Goal: Information Seeking & Learning: Learn about a topic

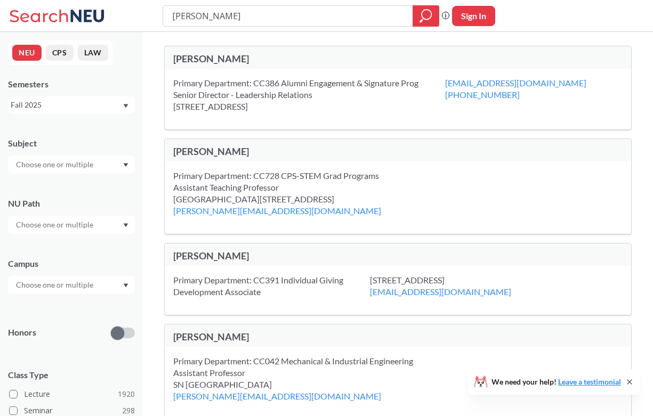
click at [300, 13] on input "[PERSON_NAME]" at bounding box center [288, 16] width 234 height 18
type input "dance"
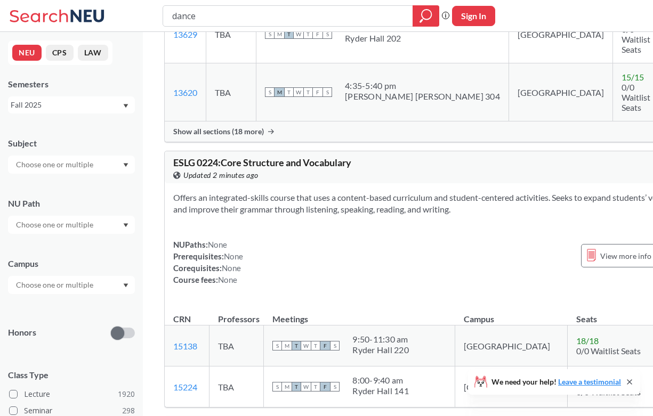
scroll to position [1776, 0]
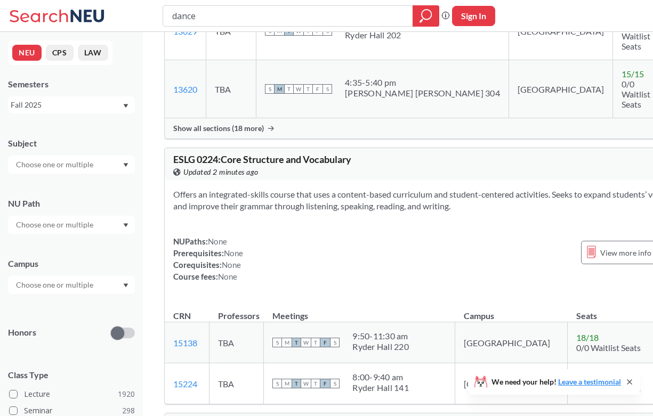
click at [212, 28] on div "dance Phrase search guarantees the exact search appears in the results. Ex. If …" at bounding box center [326, 16] width 653 height 32
click at [212, 15] on input "dance" at bounding box center [288, 16] width 234 height 18
type input "pottery"
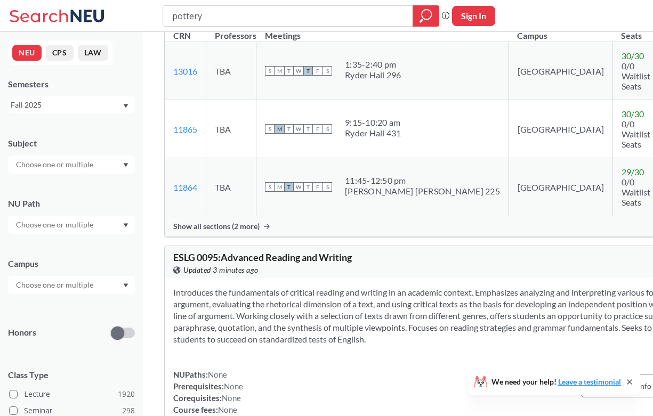
scroll to position [620, 0]
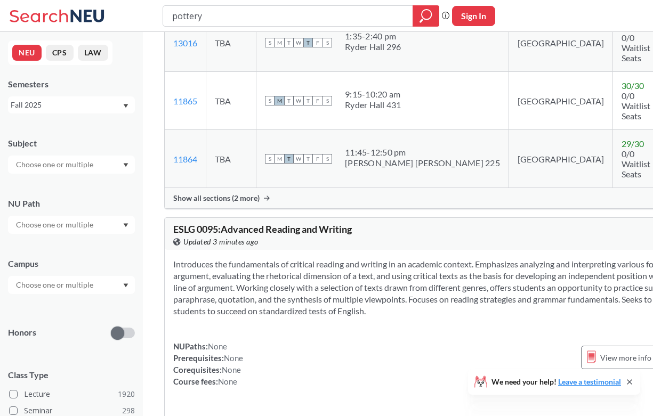
click at [245, 13] on input "pottery" at bounding box center [288, 16] width 234 height 18
type input "art"
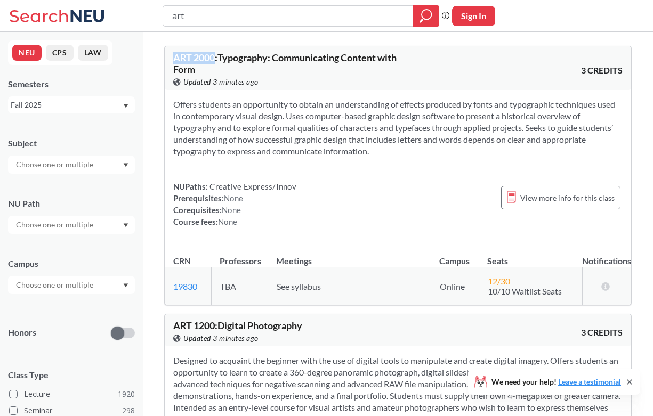
drag, startPoint x: 215, startPoint y: 53, endPoint x: 180, endPoint y: 51, distance: 34.7
click at [180, 51] on div "ART 2000 : Typography: Communicating Content with Form View this course on Bann…" at bounding box center [398, 68] width 466 height 44
copy span "ART 2000"
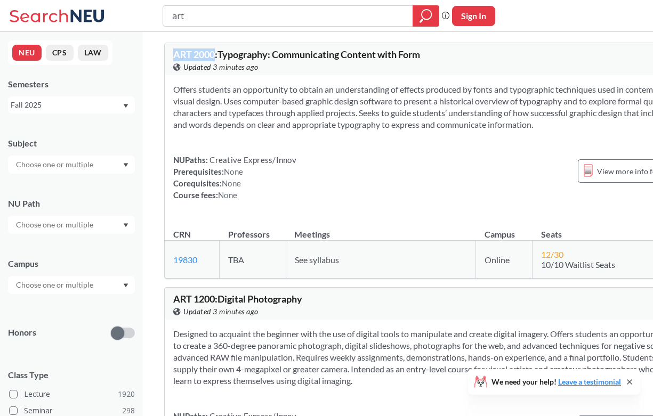
scroll to position [3, 0]
click at [306, 122] on section "Offers students an opportunity to obtain an understanding of effects produced b…" at bounding box center [436, 107] width 526 height 47
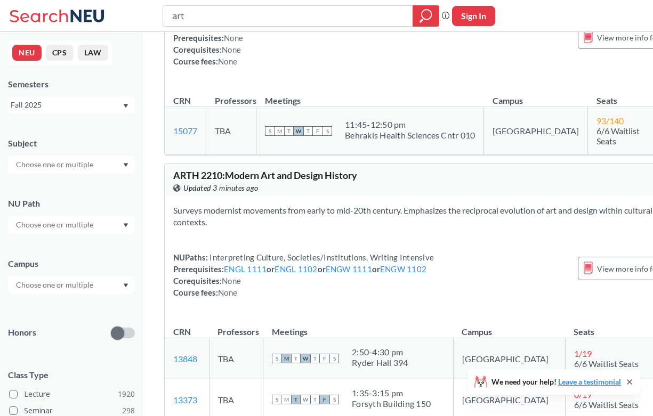
scroll to position [1773, 0]
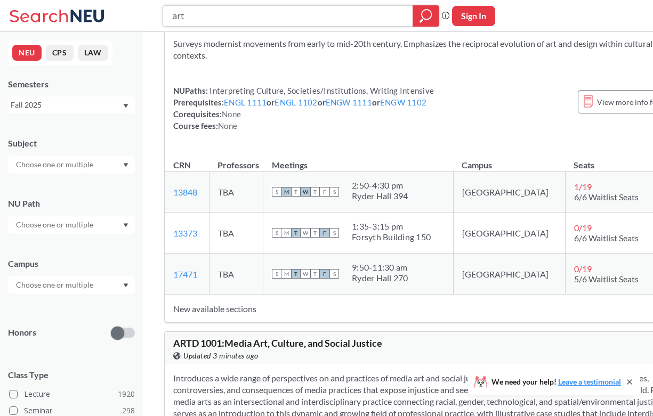
click at [251, 19] on input "art" at bounding box center [288, 16] width 234 height 18
type input "drawing"
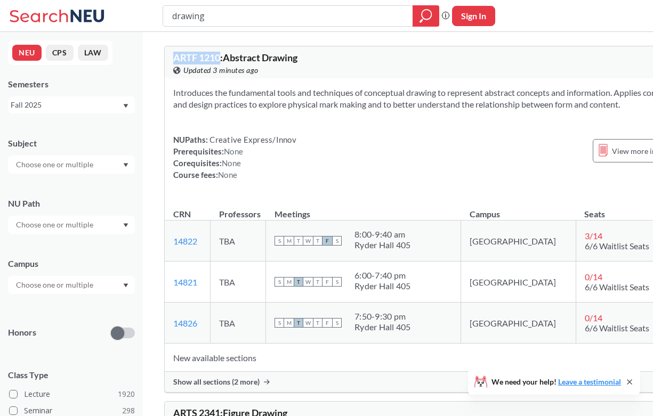
drag, startPoint x: 220, startPoint y: 56, endPoint x: 174, endPoint y: 55, distance: 45.8
click at [174, 55] on span "ARTF 1210 : Abstract Drawing" at bounding box center [235, 58] width 124 height 12
copy span "ARTF 1210"
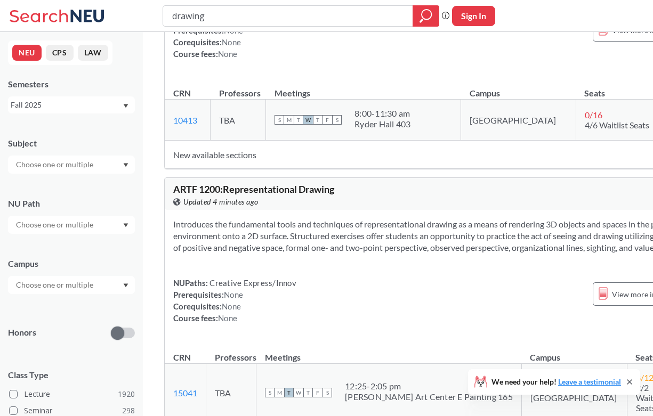
scroll to position [499, 0]
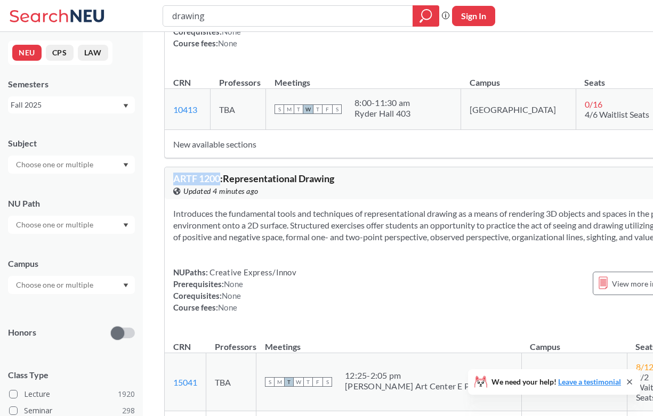
drag, startPoint x: 221, startPoint y: 191, endPoint x: 166, endPoint y: 187, distance: 55.0
click at [166, 187] on div "ARTF 1200 : Representational Drawing View this course on Banner. Updated 4 minu…" at bounding box center [444, 183] width 558 height 32
copy span "ARTF 1200"
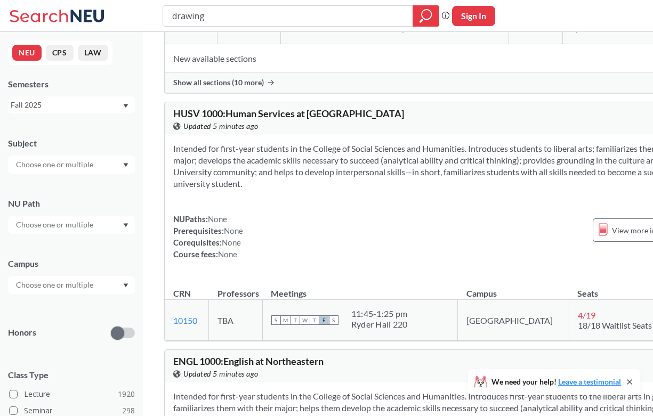
scroll to position [6399, 0]
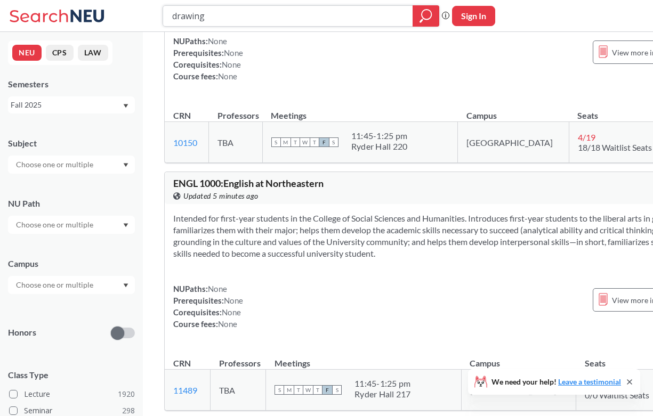
click at [237, 14] on input "drawing" at bounding box center [288, 16] width 234 height 18
type input "product"
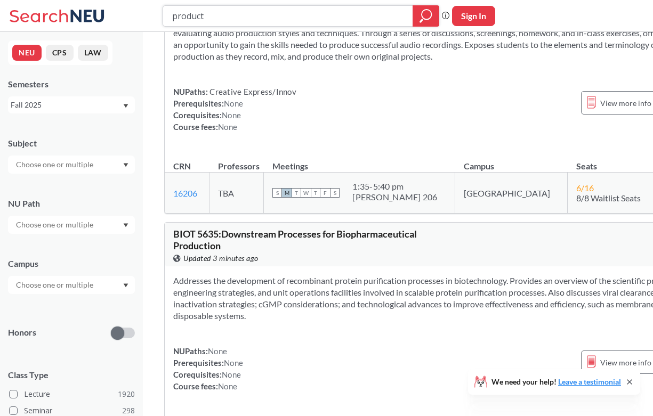
scroll to position [5404, 0]
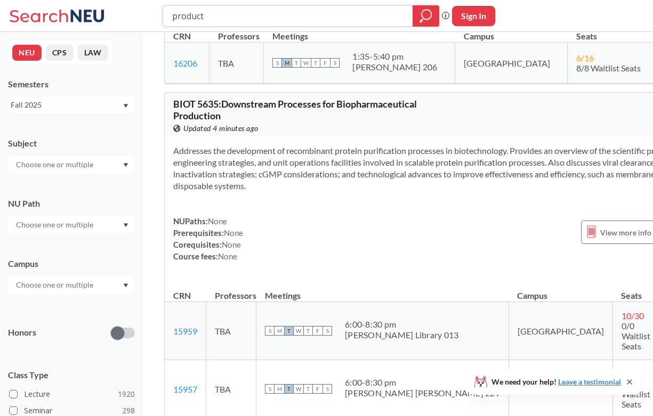
click at [213, 23] on input "product" at bounding box center [288, 16] width 234 height 18
paste input "CS 4097"
type input "CS 4097"
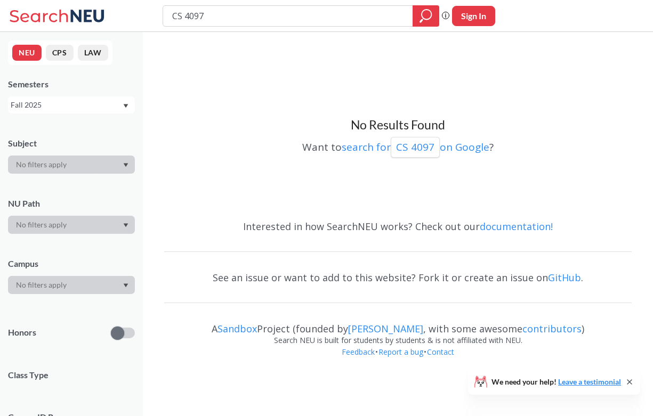
click at [192, 5] on div "CS 4097 Phrase search guarantees the exact search appears in the results. Ex. I…" at bounding box center [305, 15] width 287 height 21
click at [193, 16] on input "CS 4097" at bounding box center [288, 16] width 234 height 18
paste input "HINF 5300"
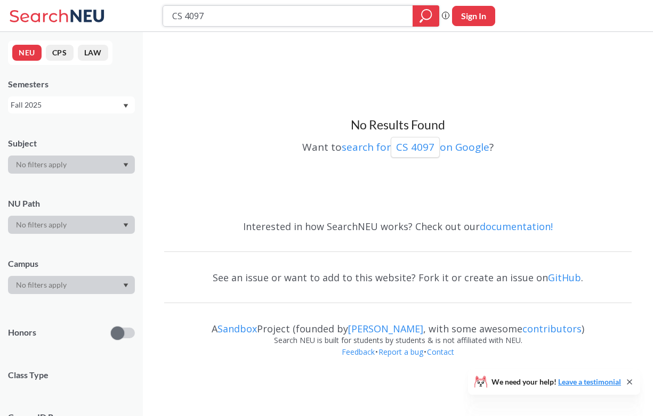
type input "HINF 5300"
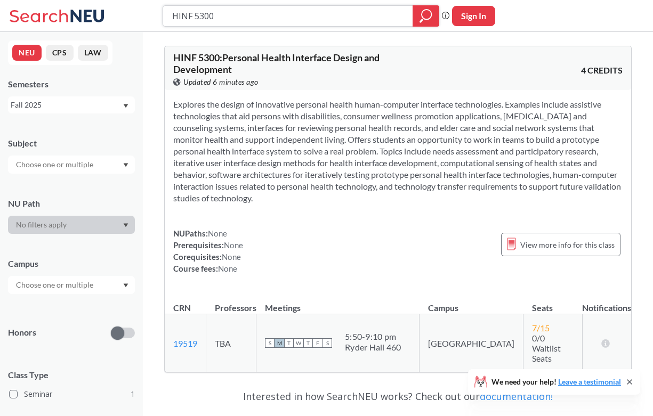
click at [225, 14] on input "HINF 5300" at bounding box center [288, 16] width 234 height 18
type input "cs"
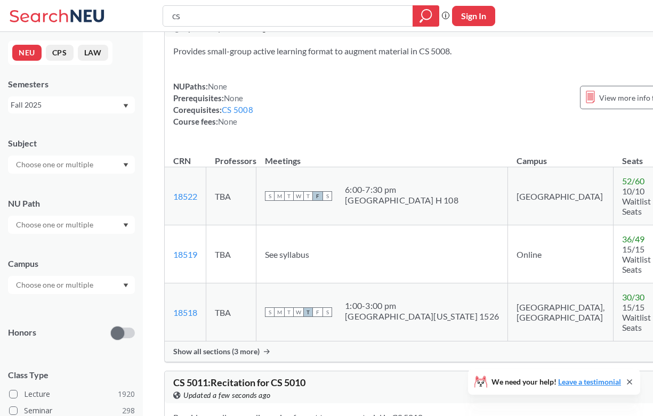
scroll to position [2949, 0]
